Goal: Find specific page/section: Find specific page/section

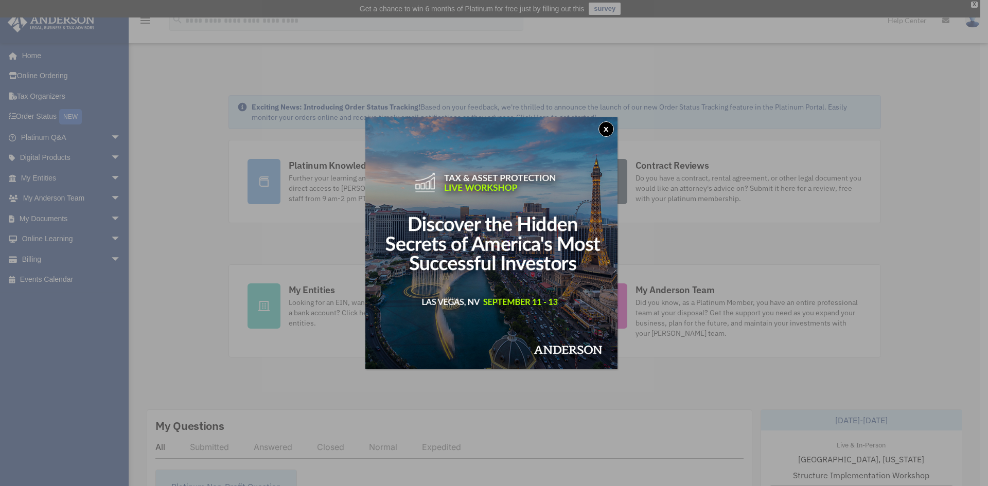
click at [610, 128] on button "x" at bounding box center [605, 128] width 15 height 15
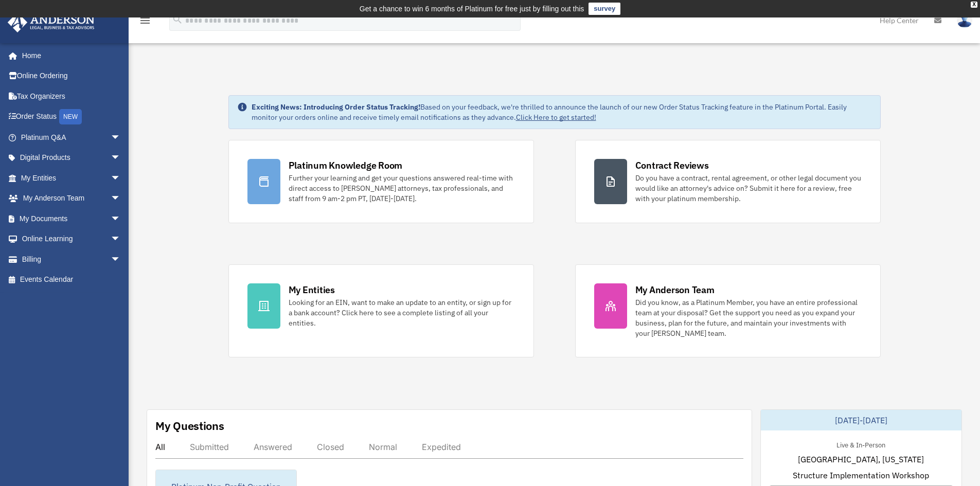
click at [111, 213] on span "arrow_drop_down" at bounding box center [121, 218] width 21 height 21
click at [82, 232] on link "Box" at bounding box center [75, 239] width 122 height 21
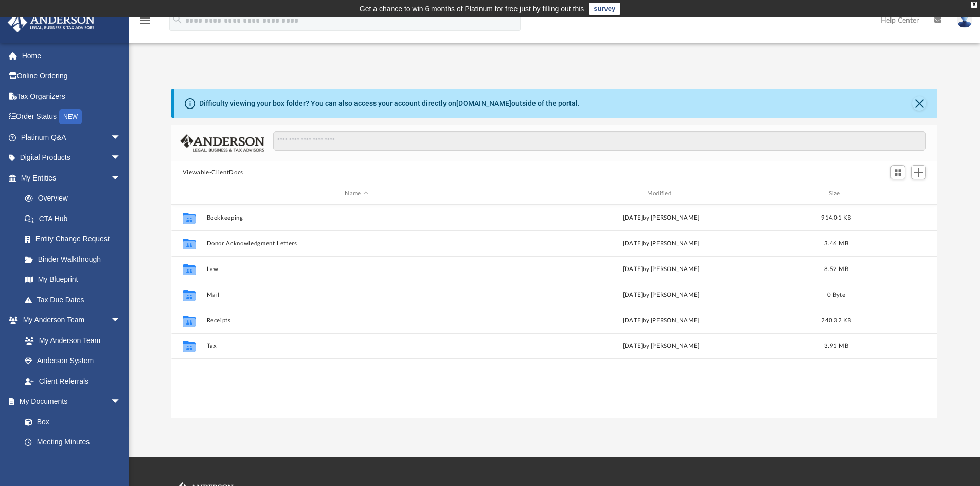
scroll to position [226, 759]
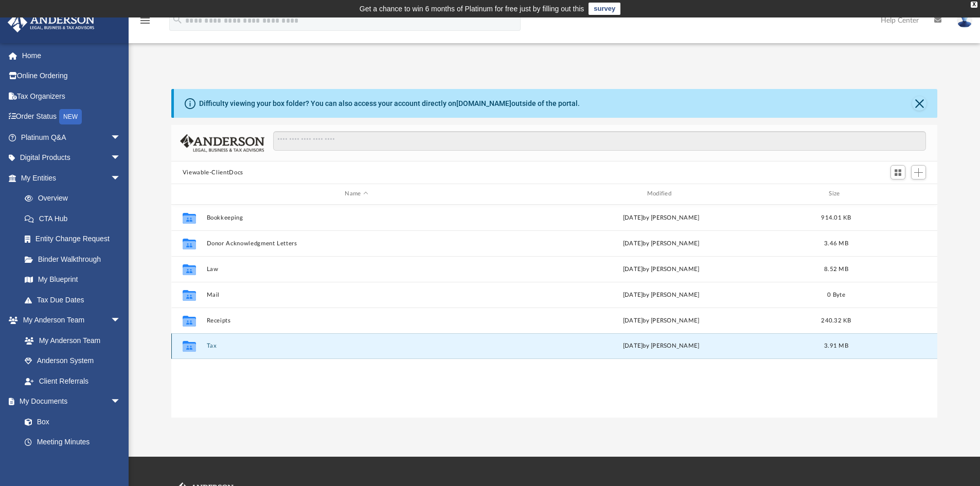
click at [209, 348] on button "Tax" at bounding box center [356, 346] width 300 height 7
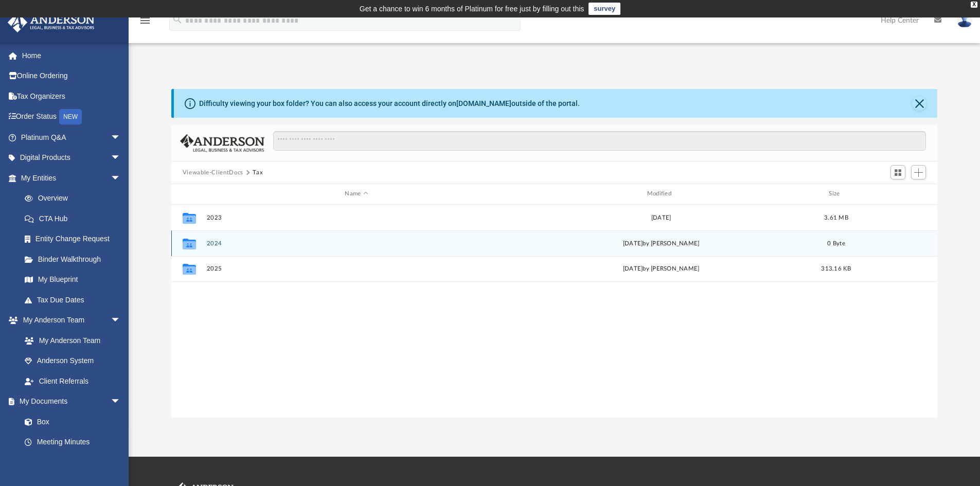
click at [210, 241] on button "2024" at bounding box center [356, 243] width 300 height 7
